Goal: Information Seeking & Learning: Learn about a topic

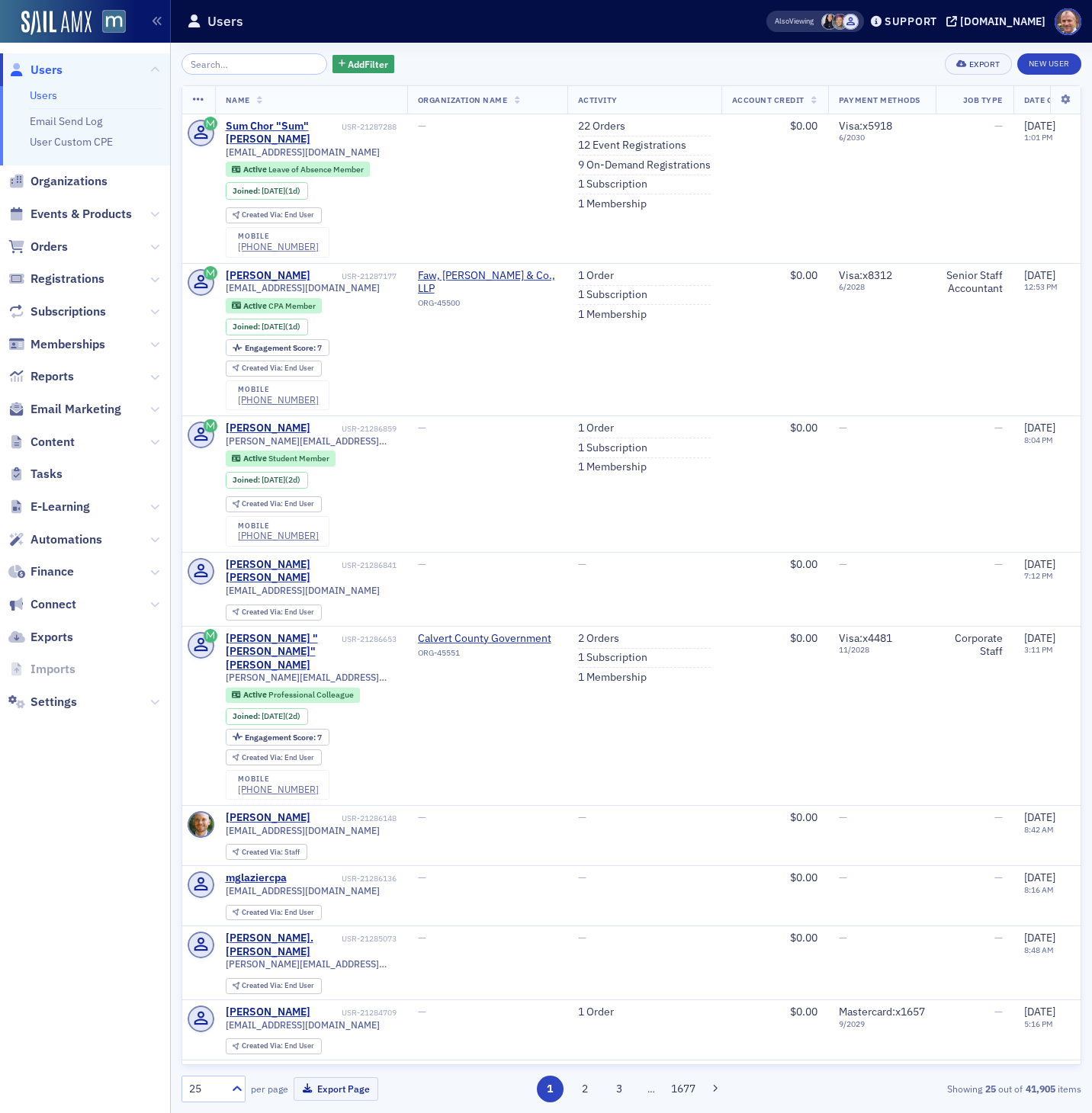
click at [163, 312] on span "Subscriptions" at bounding box center [85, 312] width 170 height 33
click at [156, 308] on icon at bounding box center [154, 311] width 9 height 9
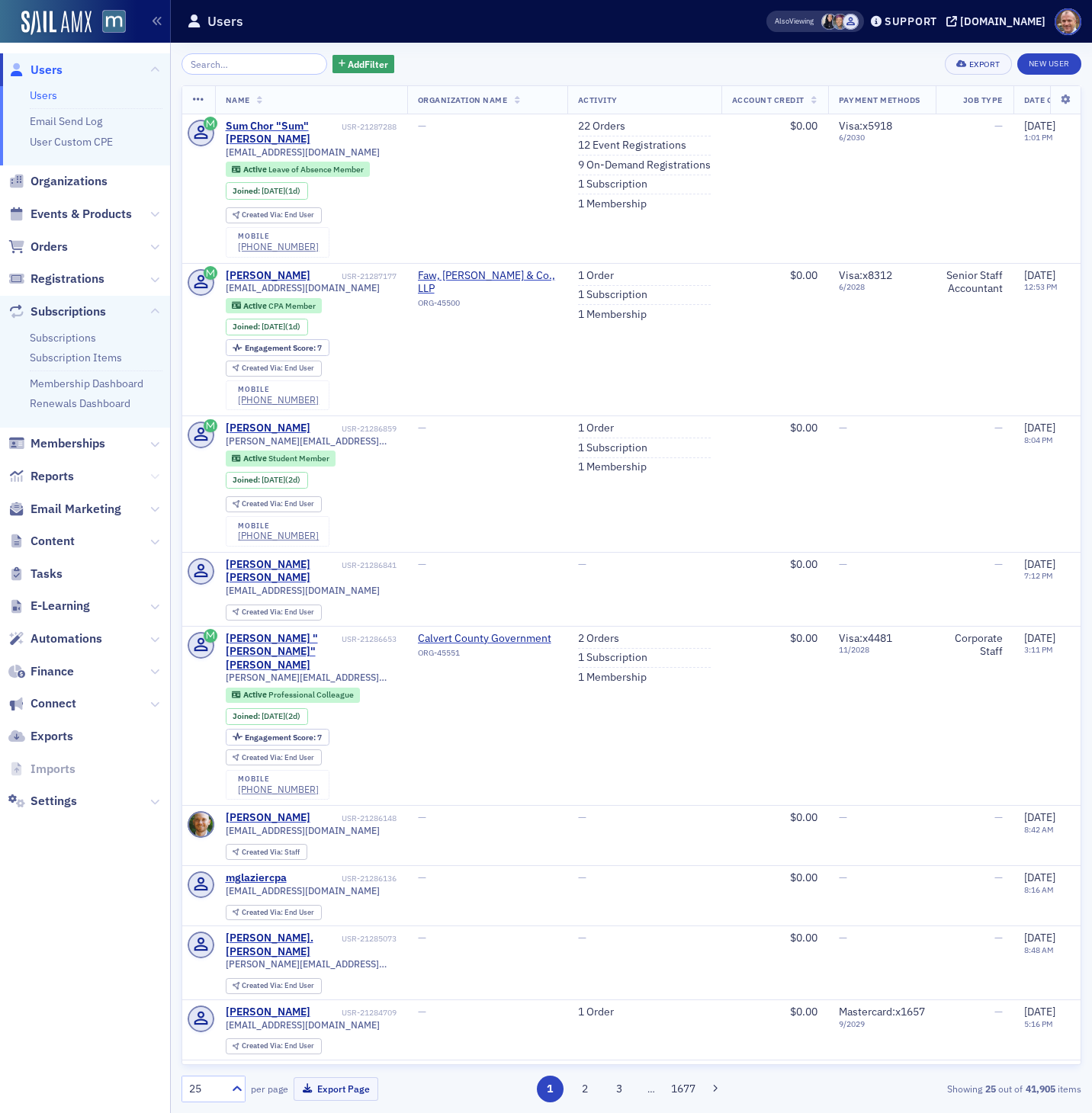
click at [151, 477] on icon at bounding box center [154, 476] width 9 height 9
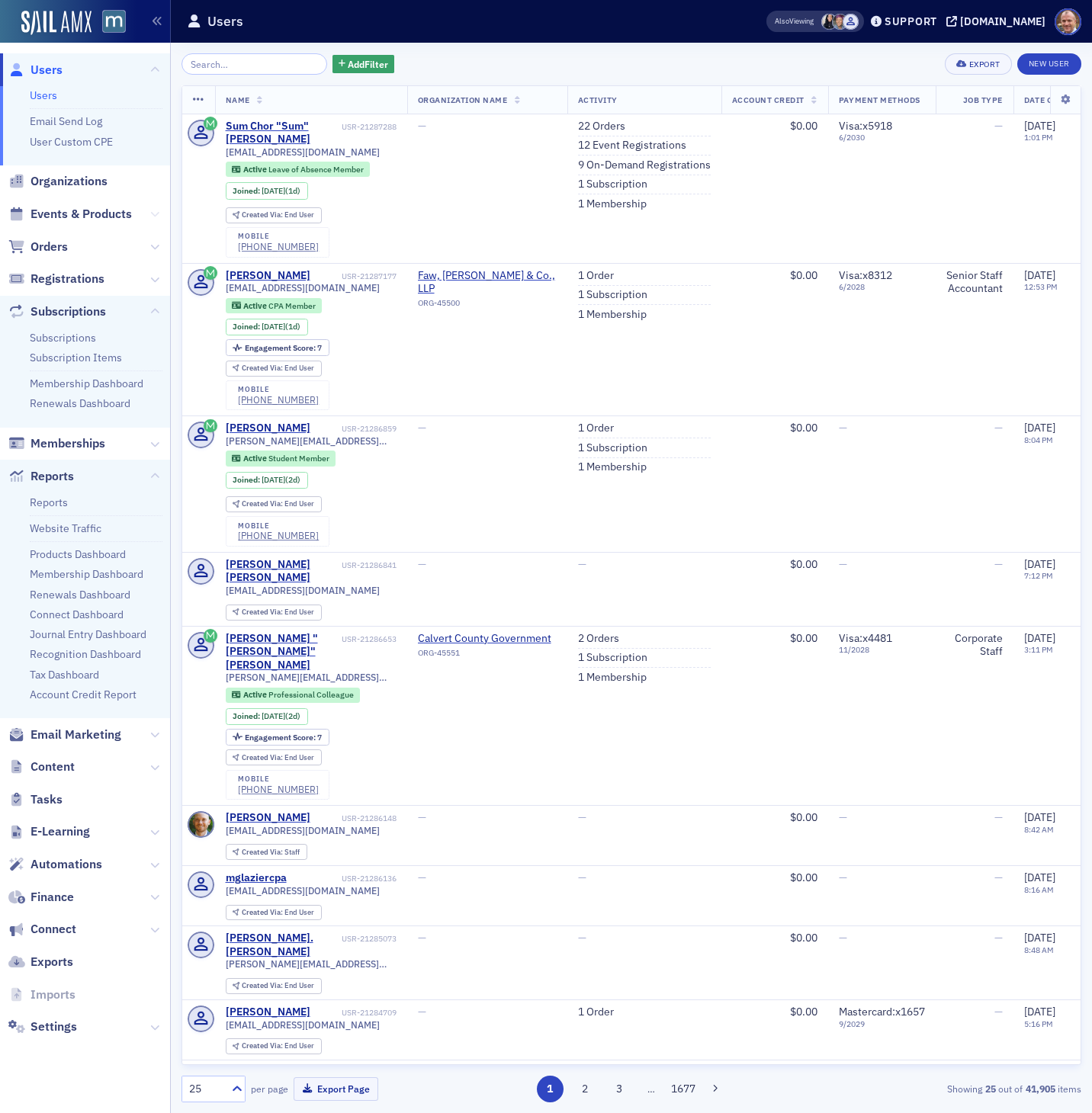
click at [154, 215] on icon at bounding box center [154, 213] width 9 height 9
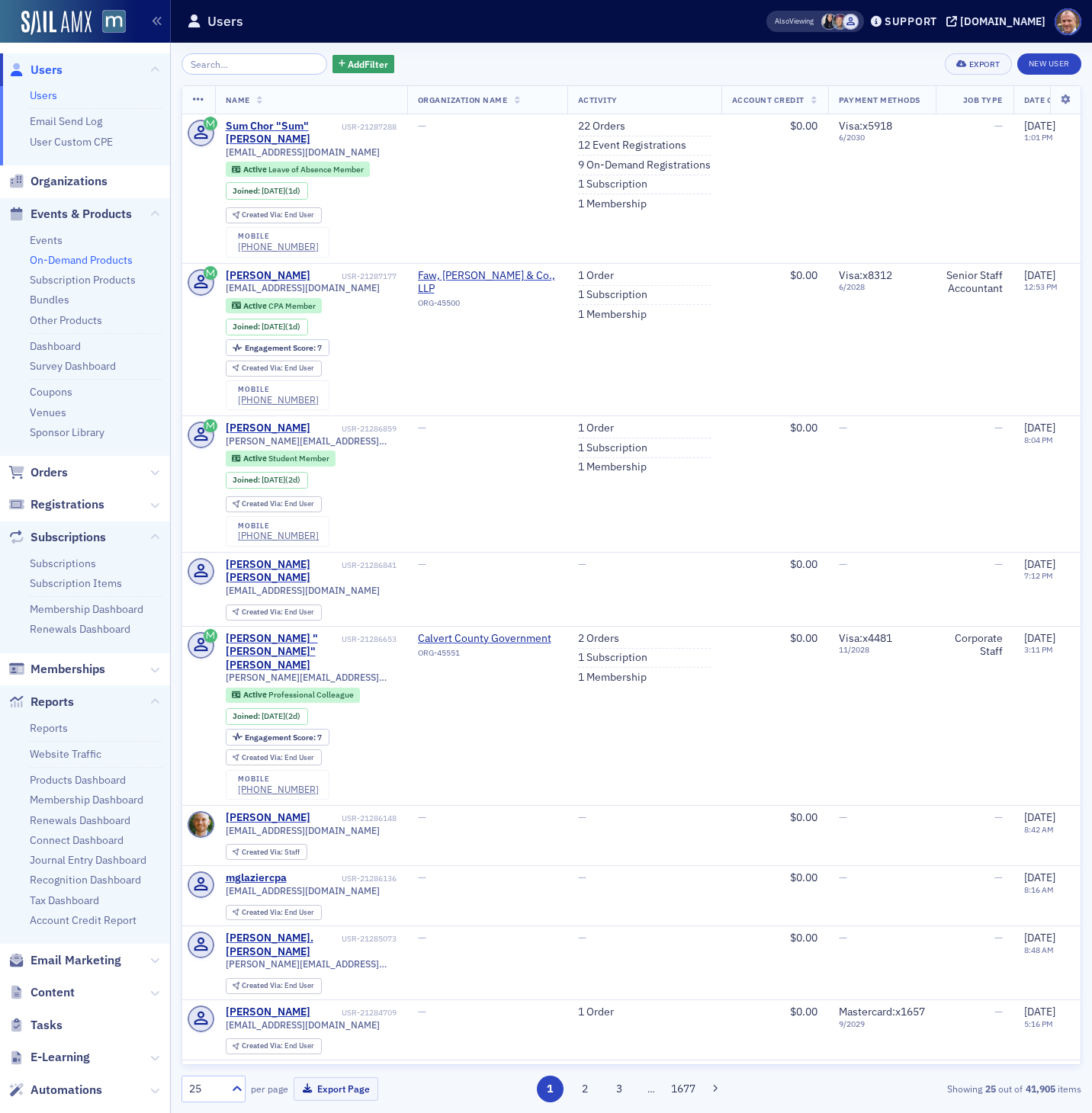
click at [87, 259] on link "On-Demand Products" at bounding box center [82, 260] width 103 height 14
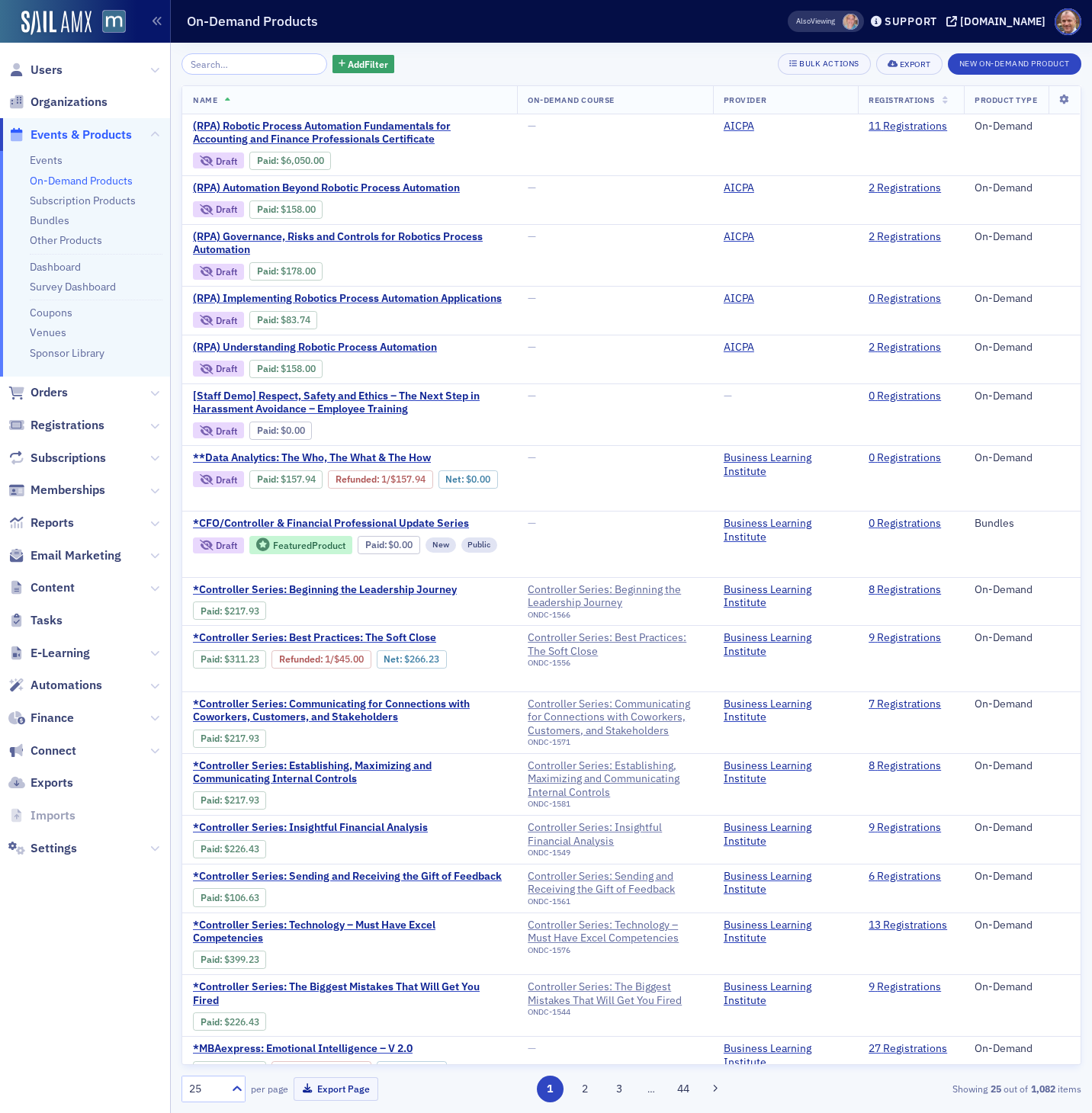
click at [266, 62] on input "search" at bounding box center [254, 64] width 146 height 21
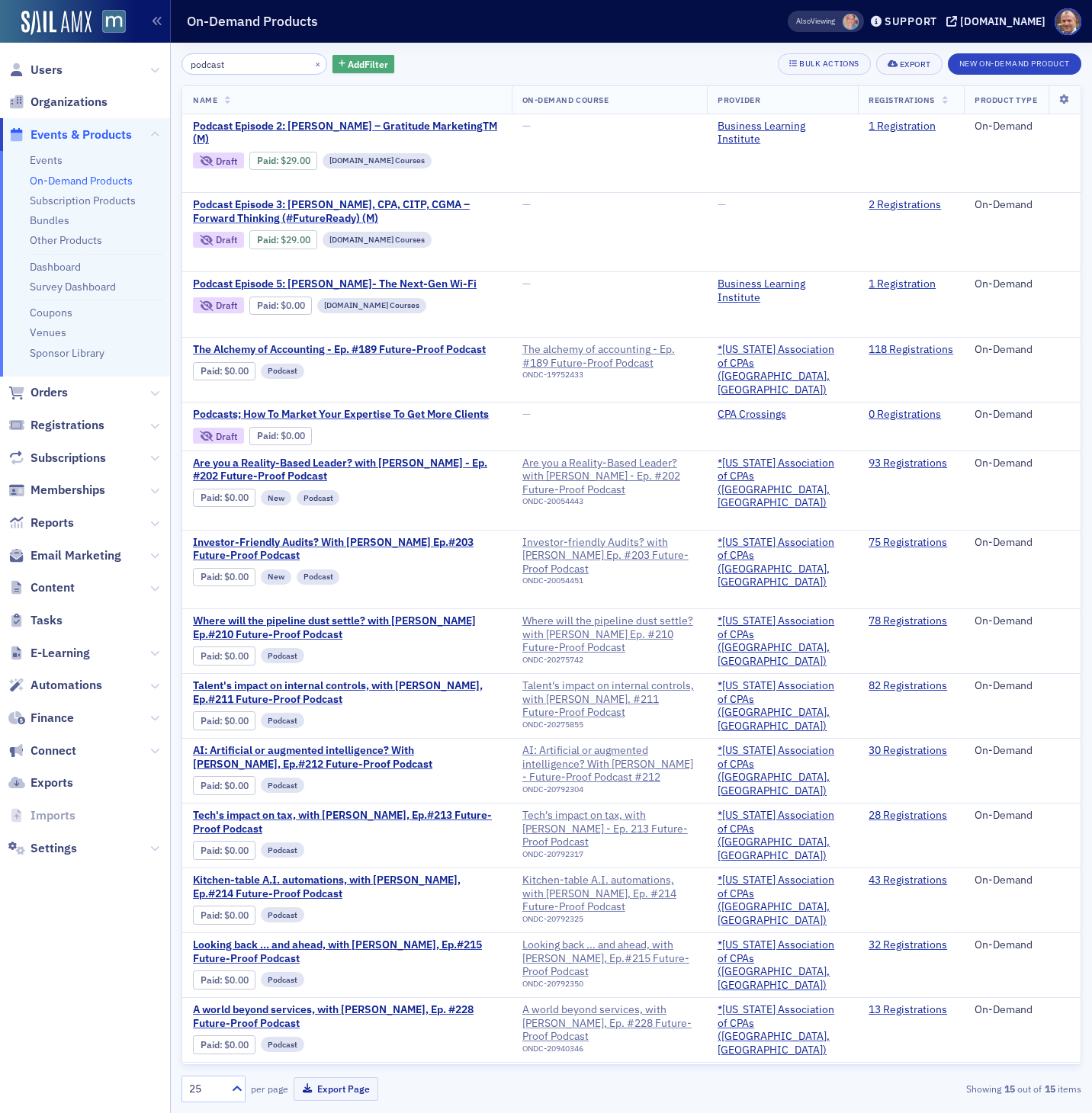
type input "podcast"
click at [350, 66] on span "Add Filter" at bounding box center [368, 64] width 41 height 14
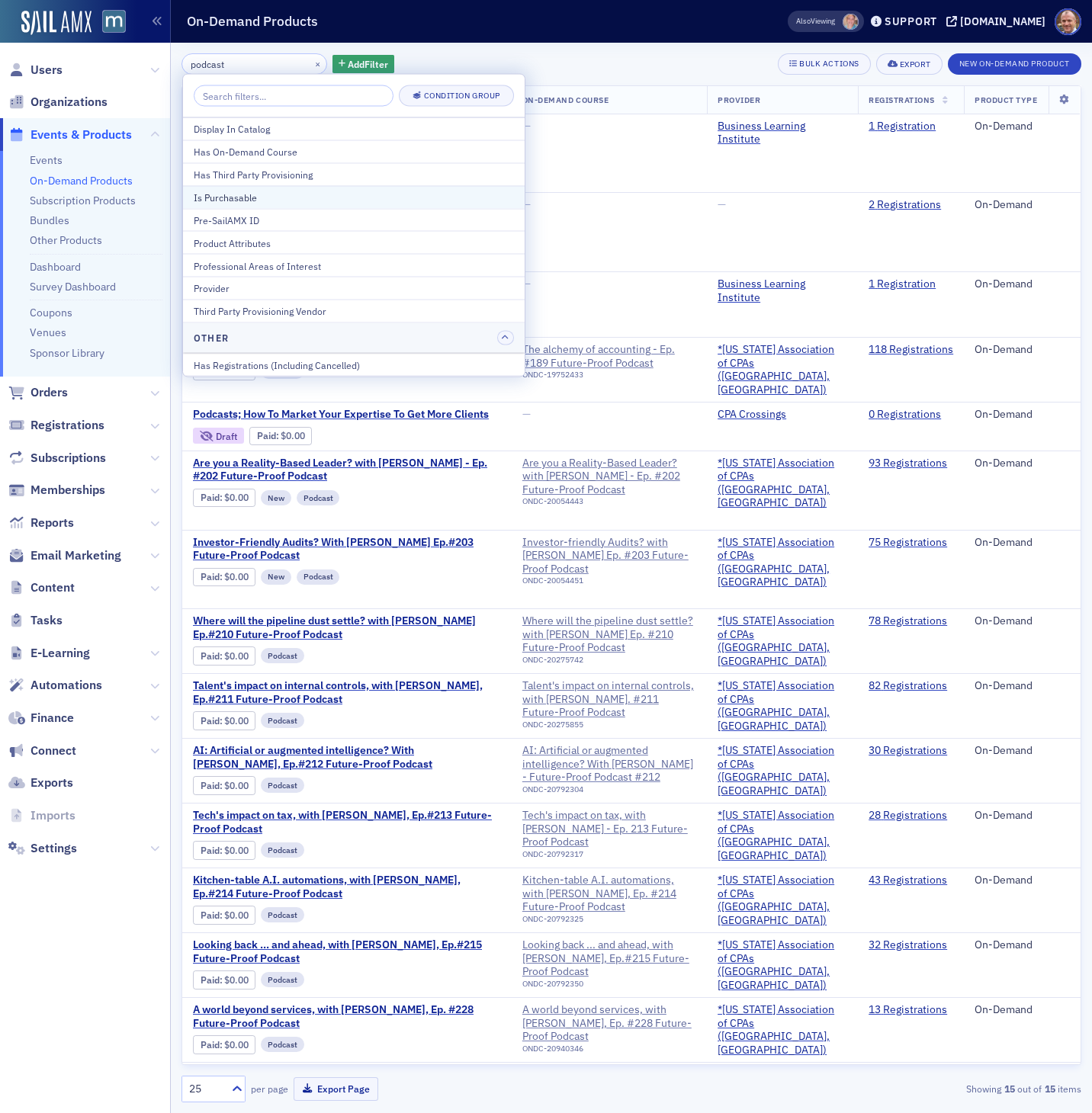
click at [230, 192] on div "Is Purchasable" at bounding box center [353, 197] width 320 height 14
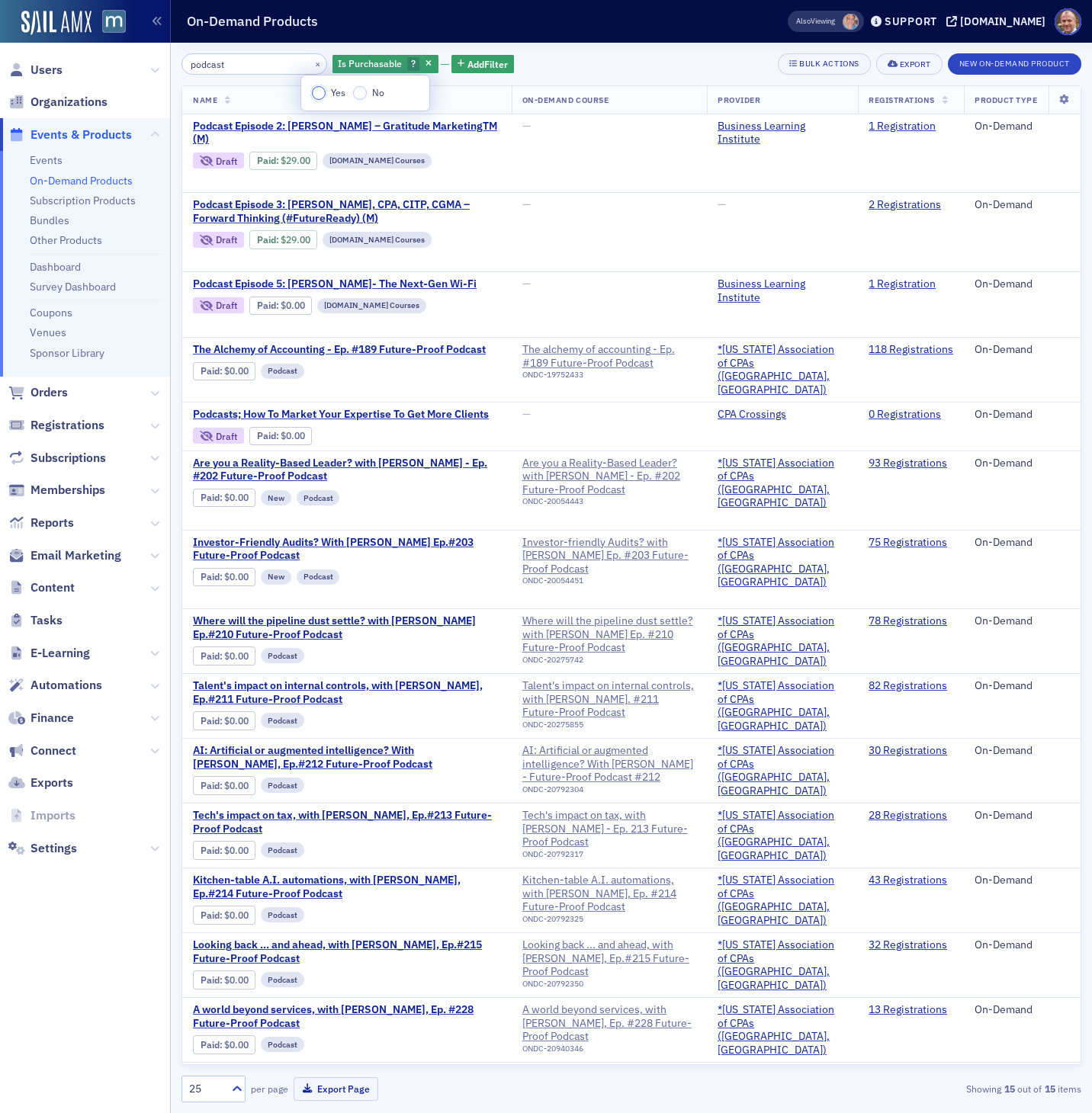
click at [317, 95] on input "Yes" at bounding box center [318, 93] width 14 height 14
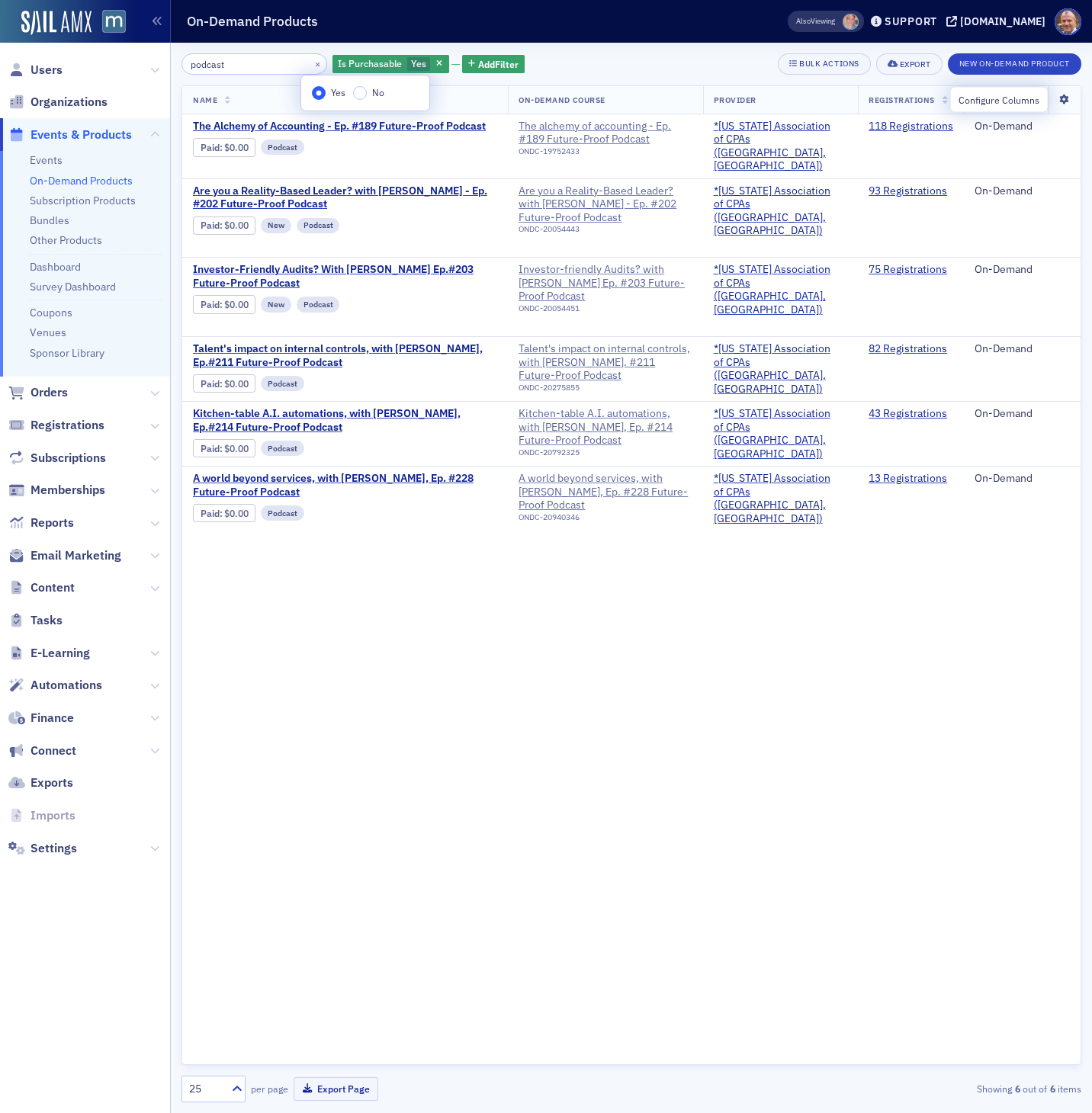
click at [1068, 98] on icon at bounding box center [1064, 99] width 31 height 9
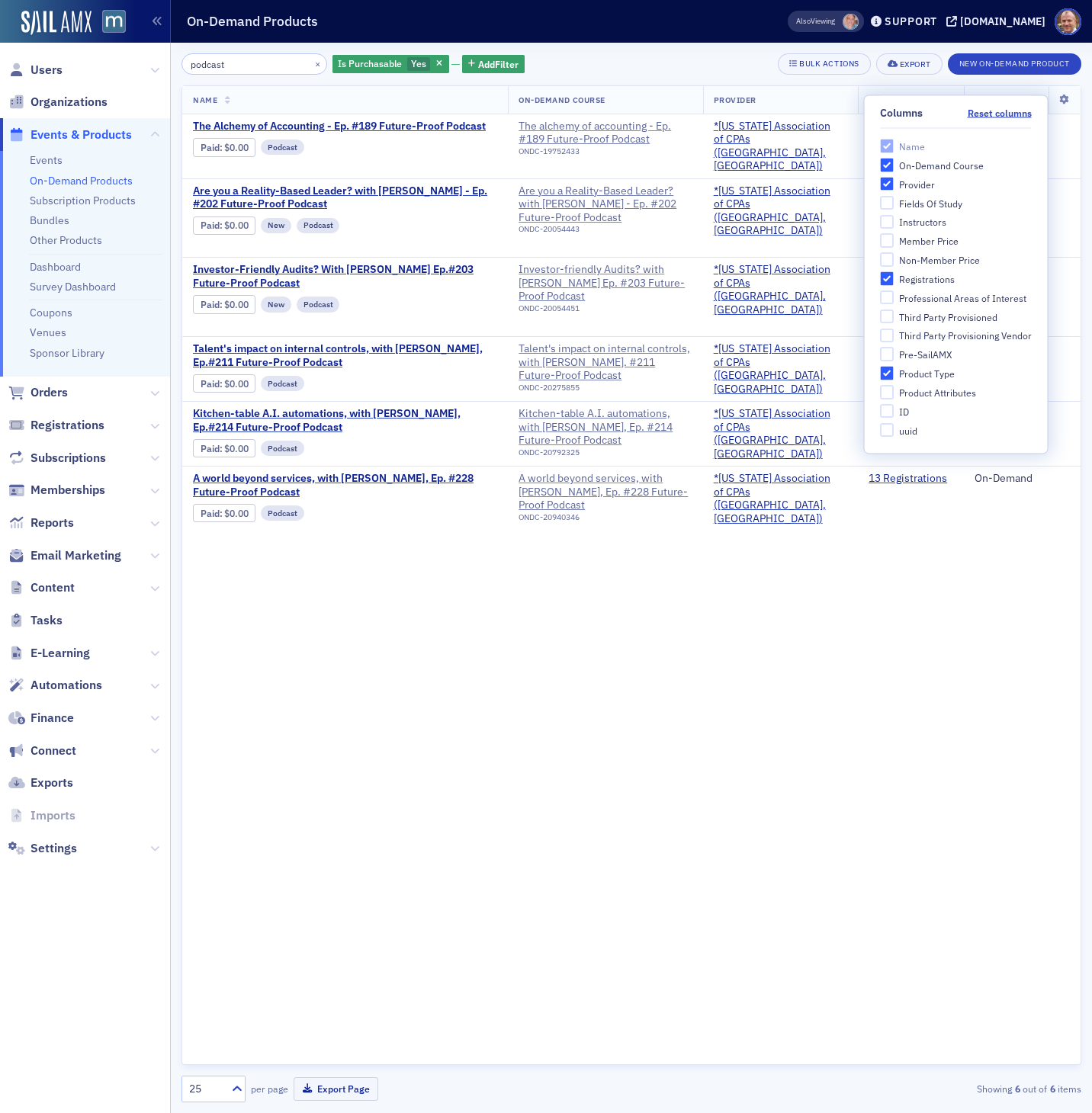
click at [1000, 631] on div "Name On-Demand Course Provider Registrations Product Type The Alchemy of Accoun…" at bounding box center [631, 575] width 899 height 980
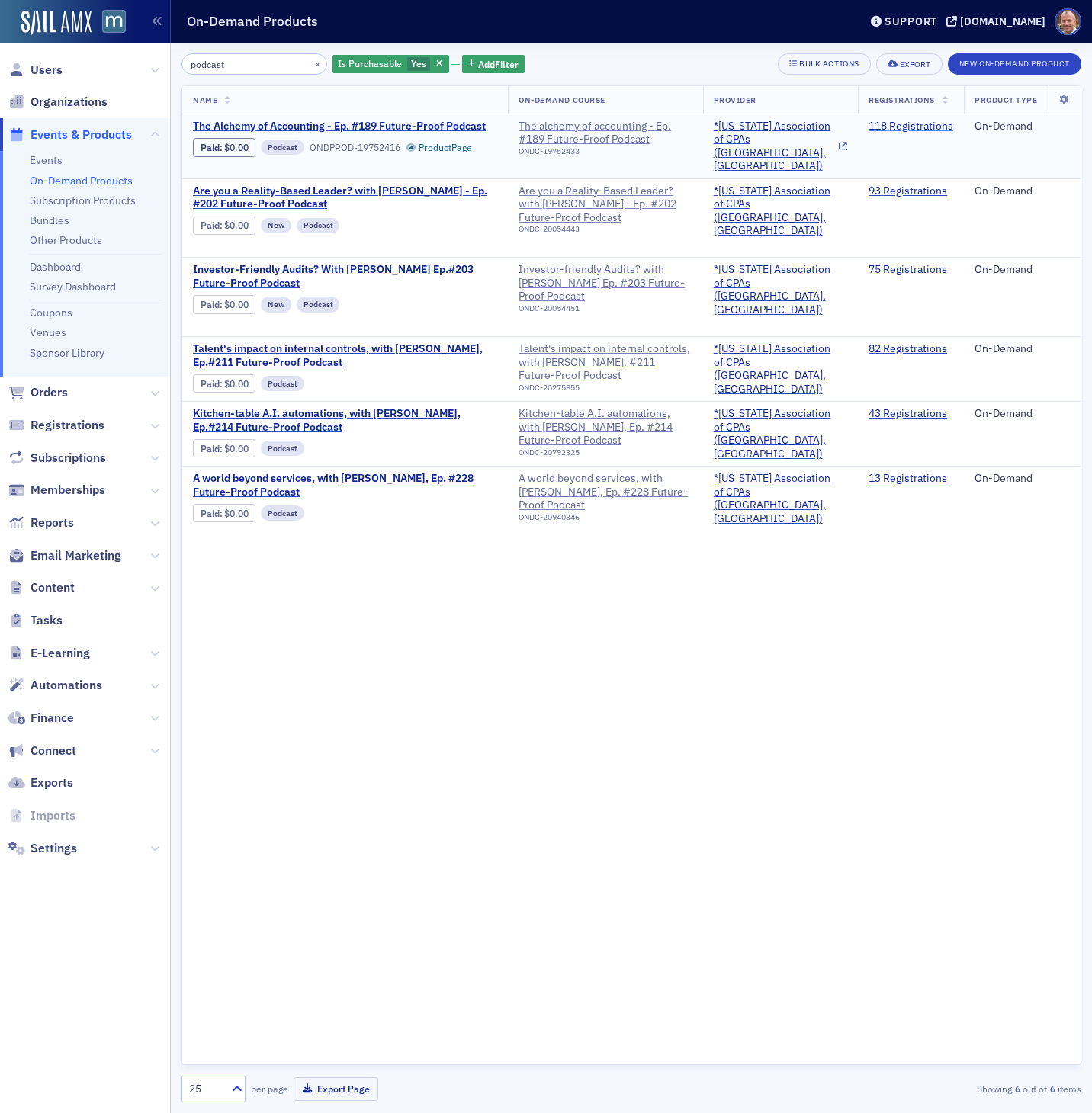
click at [935, 125] on link "118 Registrations" at bounding box center [910, 126] width 85 height 14
click at [1063, 105] on th at bounding box center [1063, 100] width 32 height 28
click at [1064, 97] on icon at bounding box center [1064, 99] width 31 height 9
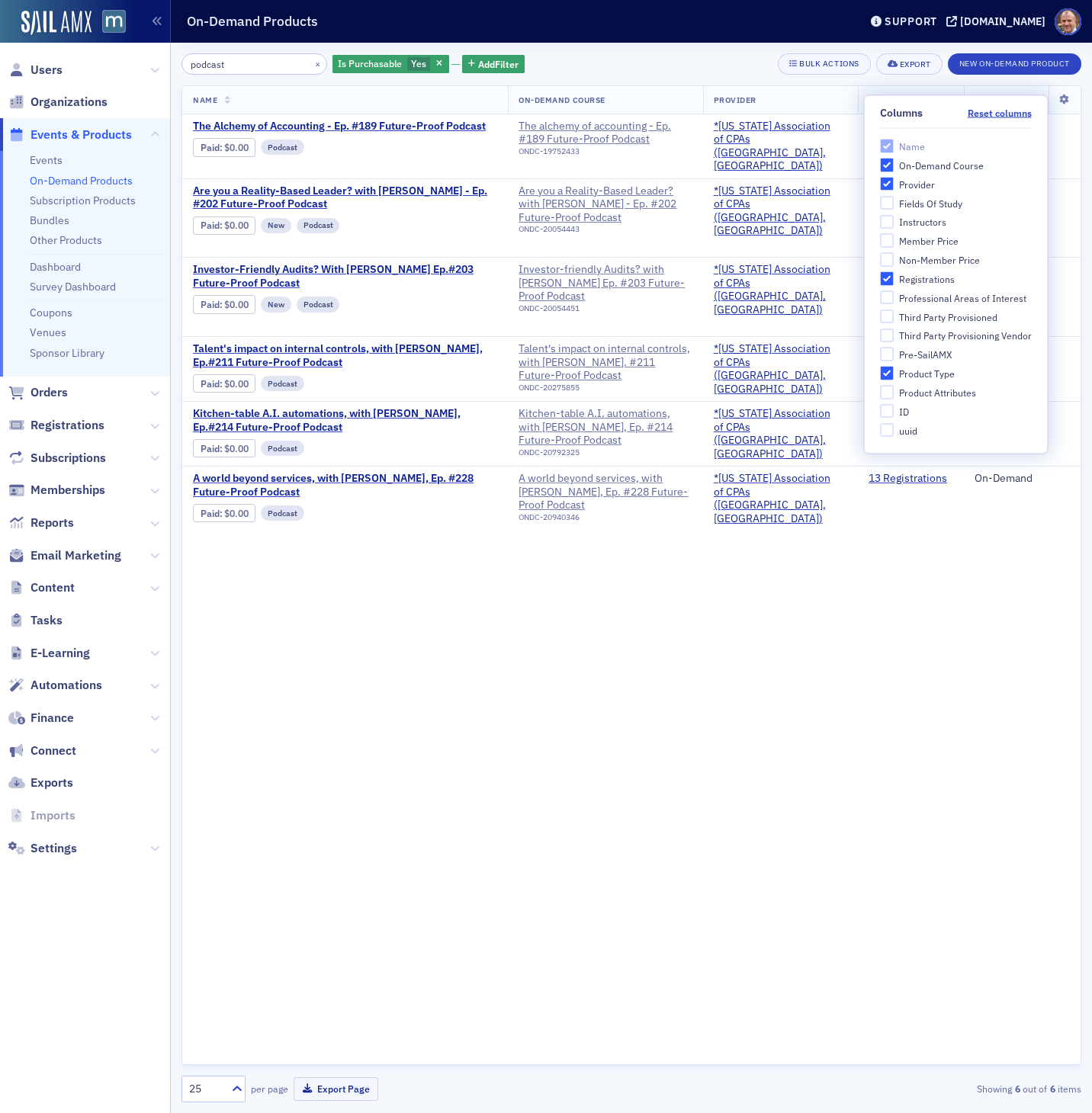
click at [599, 621] on div "Name On-Demand Course Provider Registrations Product Type The Alchemy of Accoun…" at bounding box center [631, 575] width 899 height 980
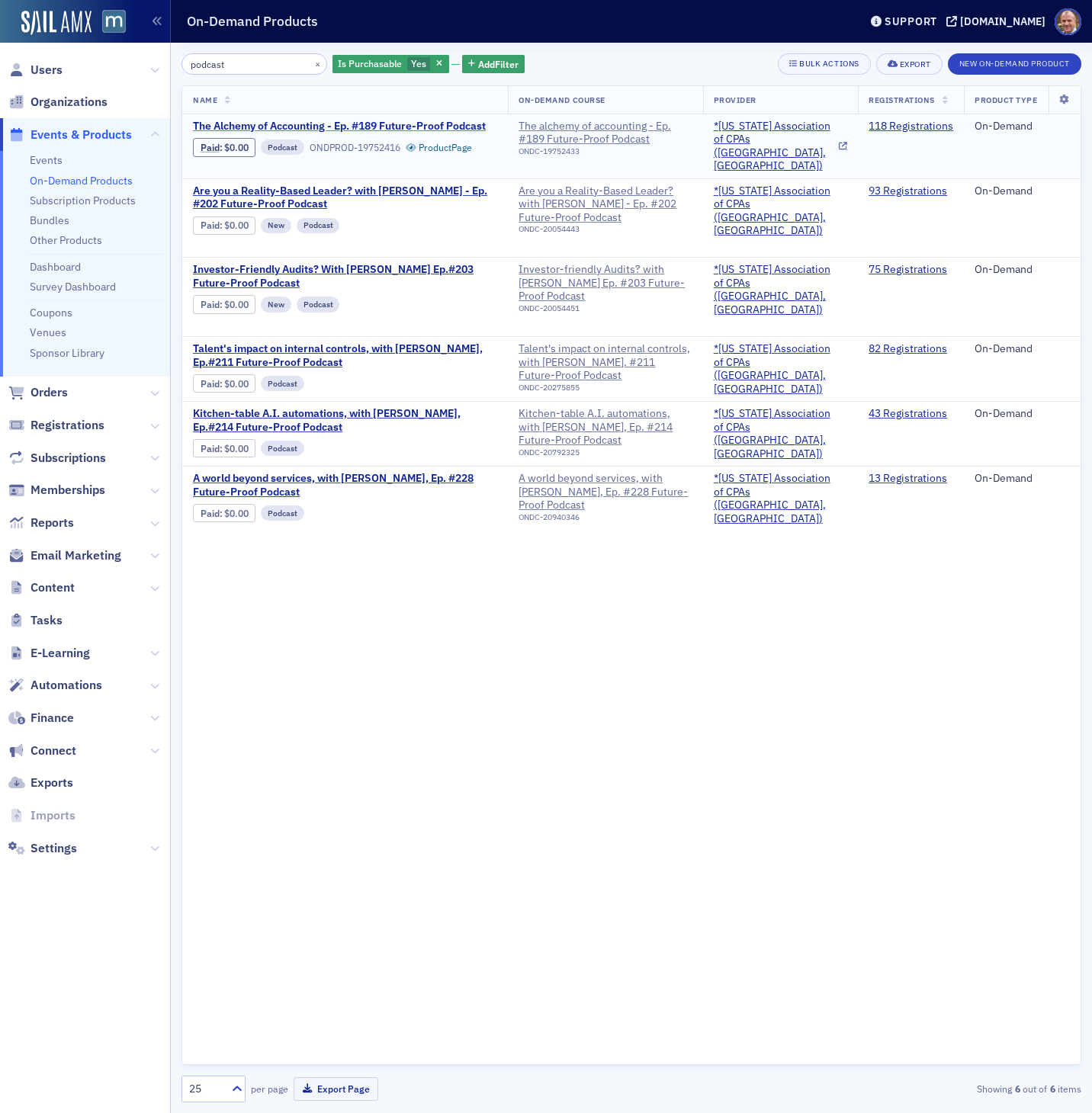
click at [480, 123] on span "The Alchemy of Accounting - Ep. #189 Future-Proof Podcast" at bounding box center [339, 126] width 293 height 14
click at [662, 126] on div "The alchemy of accounting - Ep. #189 Future-Proof Podcast" at bounding box center [605, 132] width 173 height 26
click at [454, 122] on span "The Alchemy of Accounting - Ep. #189 Future-Proof Podcast" at bounding box center [339, 126] width 293 height 14
click at [928, 126] on link "118 Registrations" at bounding box center [910, 126] width 85 height 14
drag, startPoint x: 234, startPoint y: 65, endPoint x: 139, endPoint y: 65, distance: 95.0
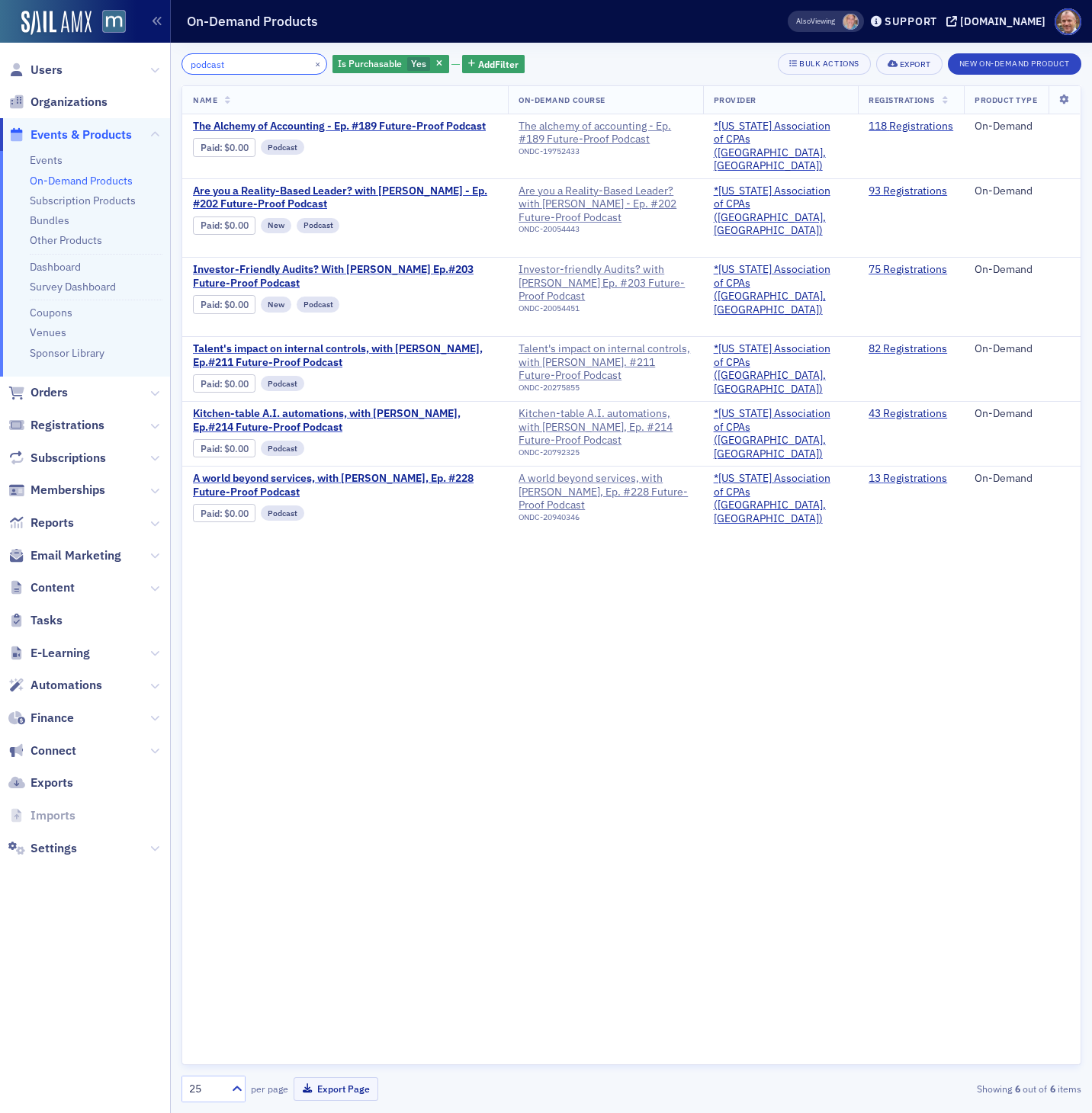
click at [139, 65] on div "Users Organizations Events & Products Events On-Demand Products Subscription Pr…" at bounding box center [546, 556] width 1092 height 1113
click at [379, 655] on div "Name On-Demand Course Provider Registrations Product Type The Alchemy of Accoun…" at bounding box center [631, 575] width 899 height 980
